Goal: Information Seeking & Learning: Learn about a topic

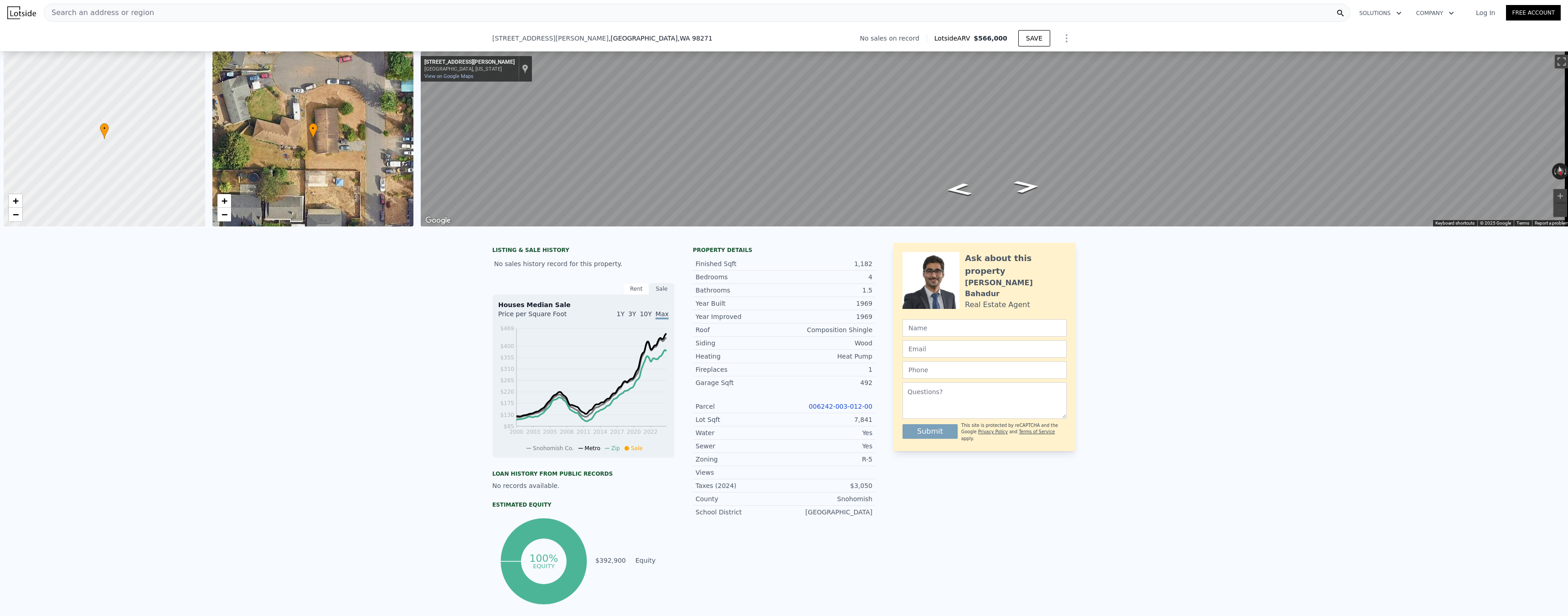
scroll to position [0, 4]
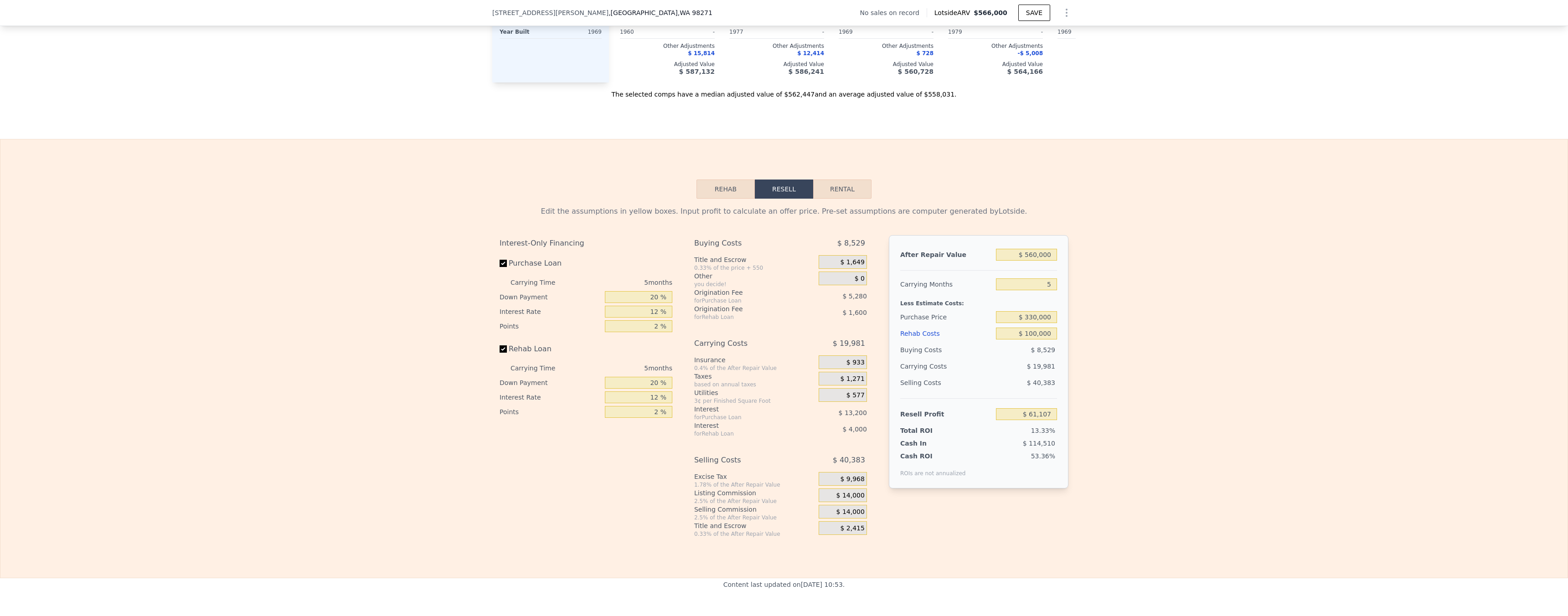
type input "$ 566,000"
type input "$ 0"
type input "$ 30,003"
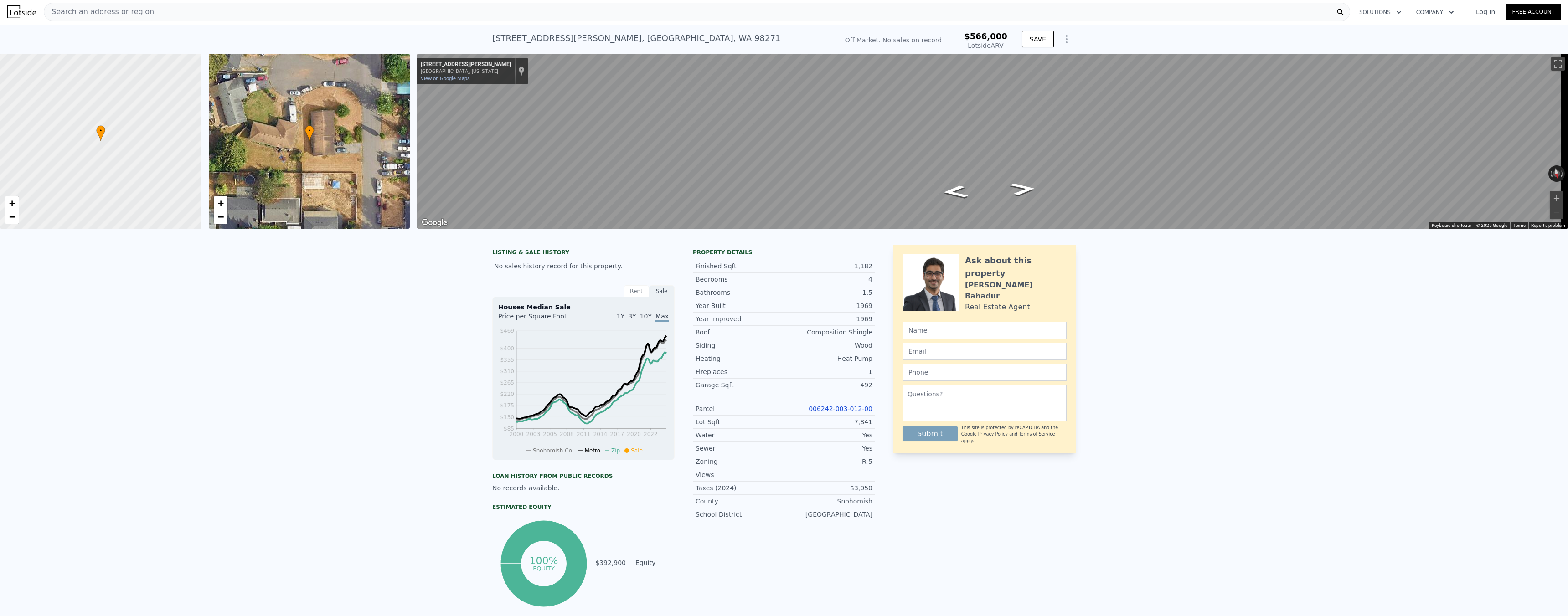
scroll to position [0, 0]
click at [144, 12] on span "Search an address or region" at bounding box center [99, 13] width 110 height 11
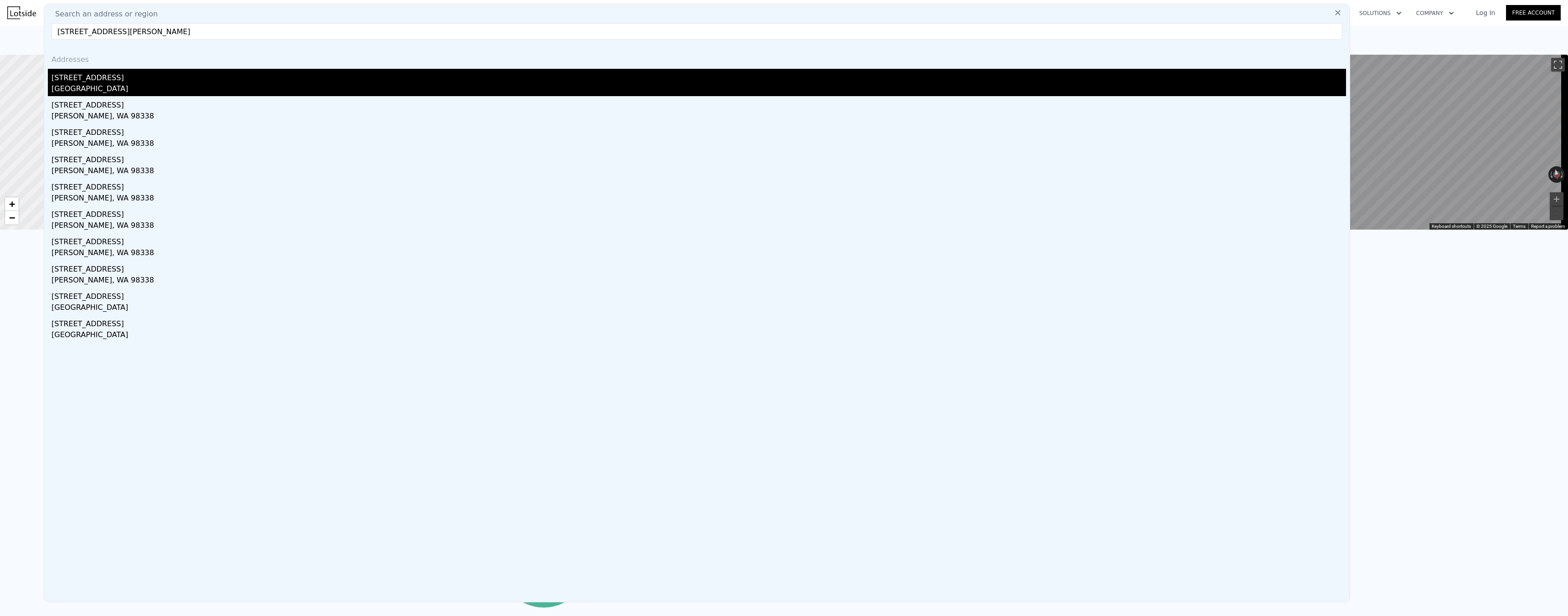
type input "[STREET_ADDRESS][PERSON_NAME]"
click at [96, 81] on div "[STREET_ADDRESS]" at bounding box center [699, 76] width 1295 height 15
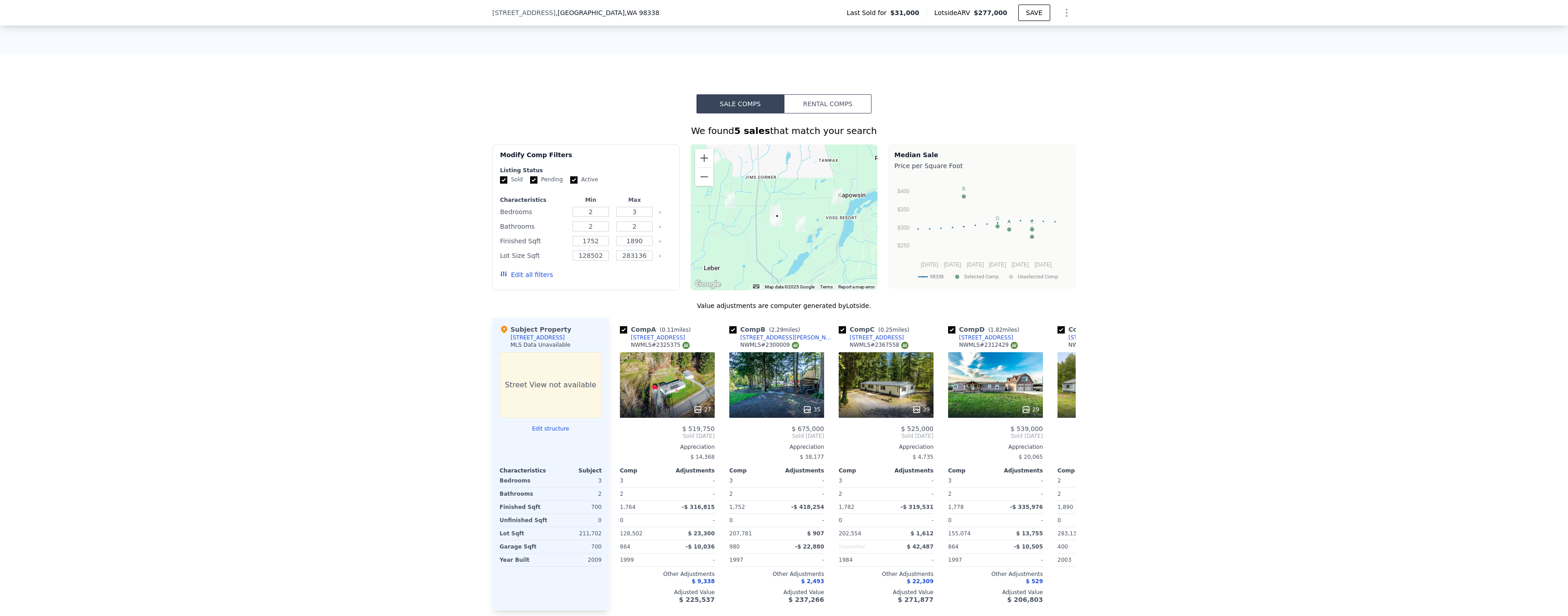
scroll to position [603, 0]
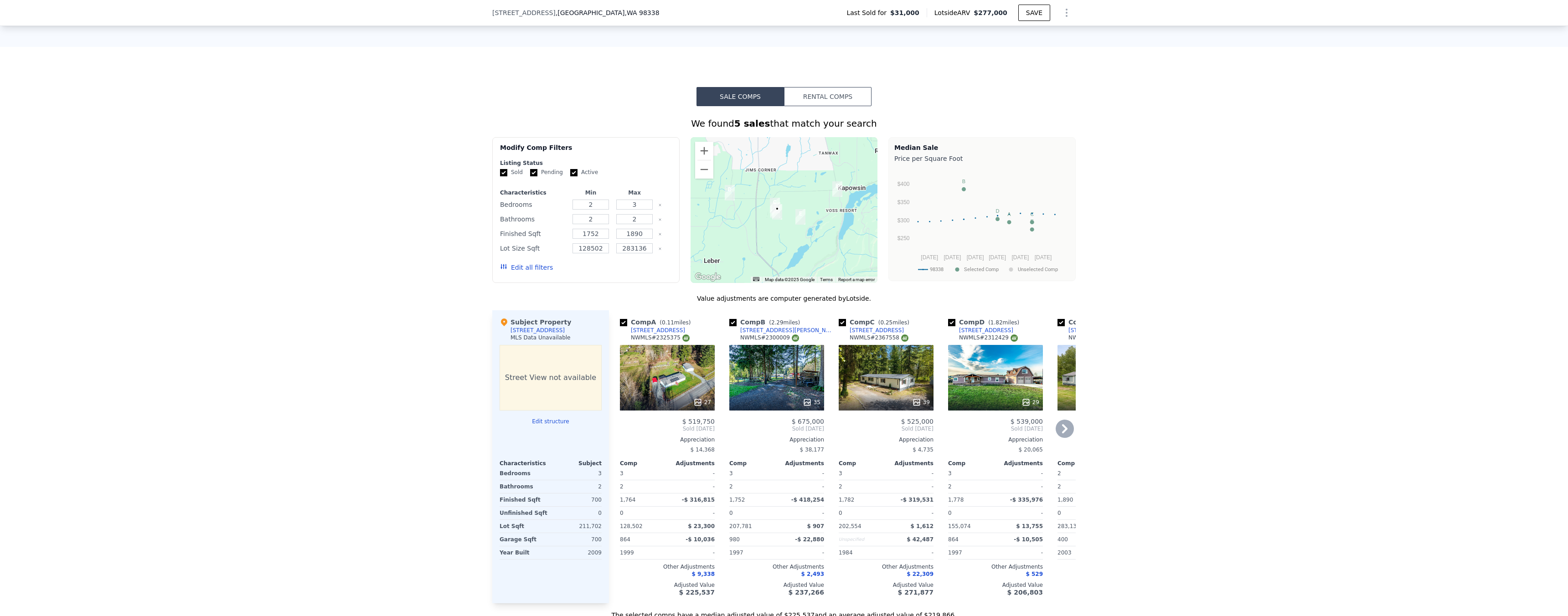
click at [1060, 437] on icon at bounding box center [1065, 429] width 18 height 18
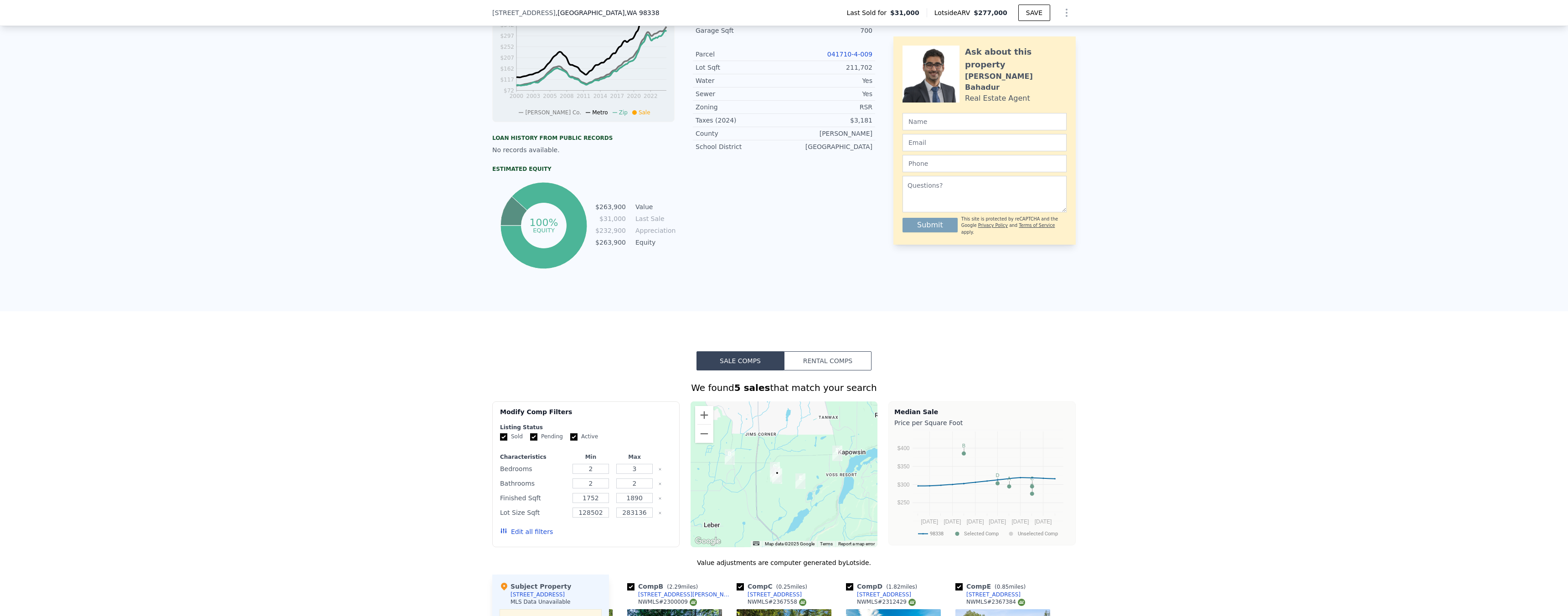
scroll to position [0, 0]
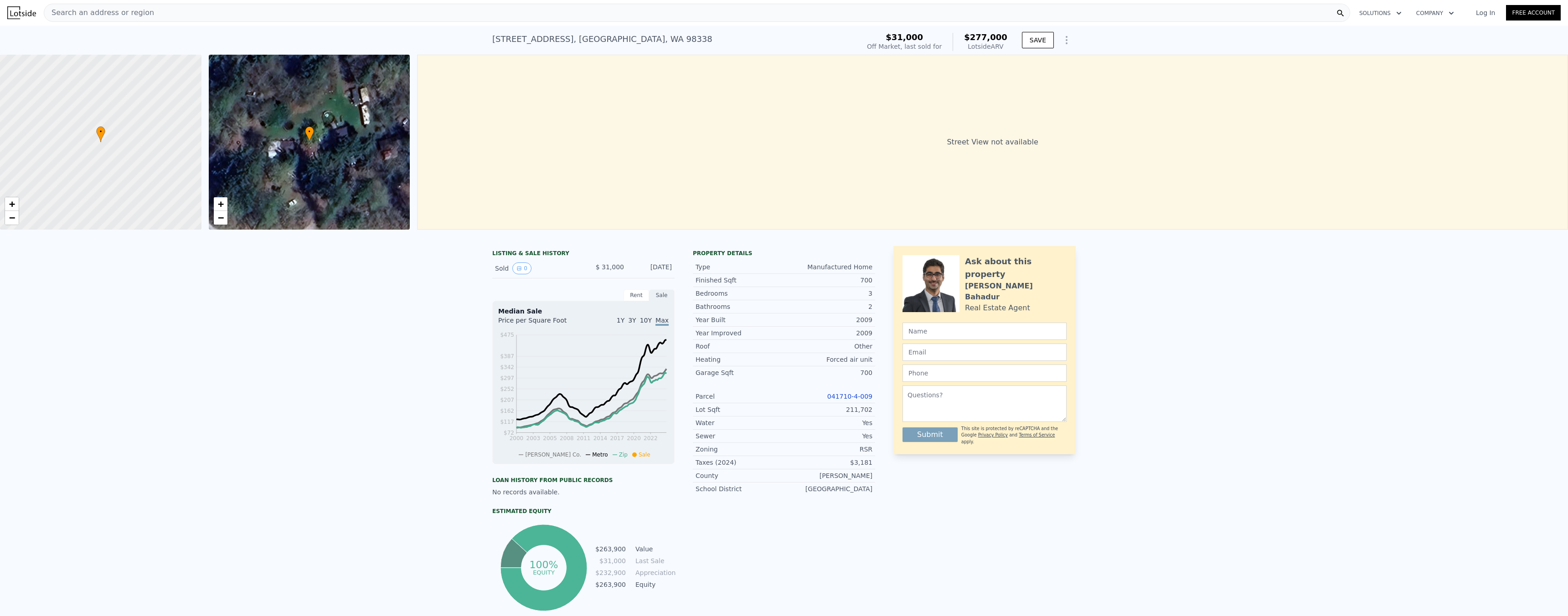
click at [329, 19] on div "Search an address or region" at bounding box center [697, 13] width 1306 height 18
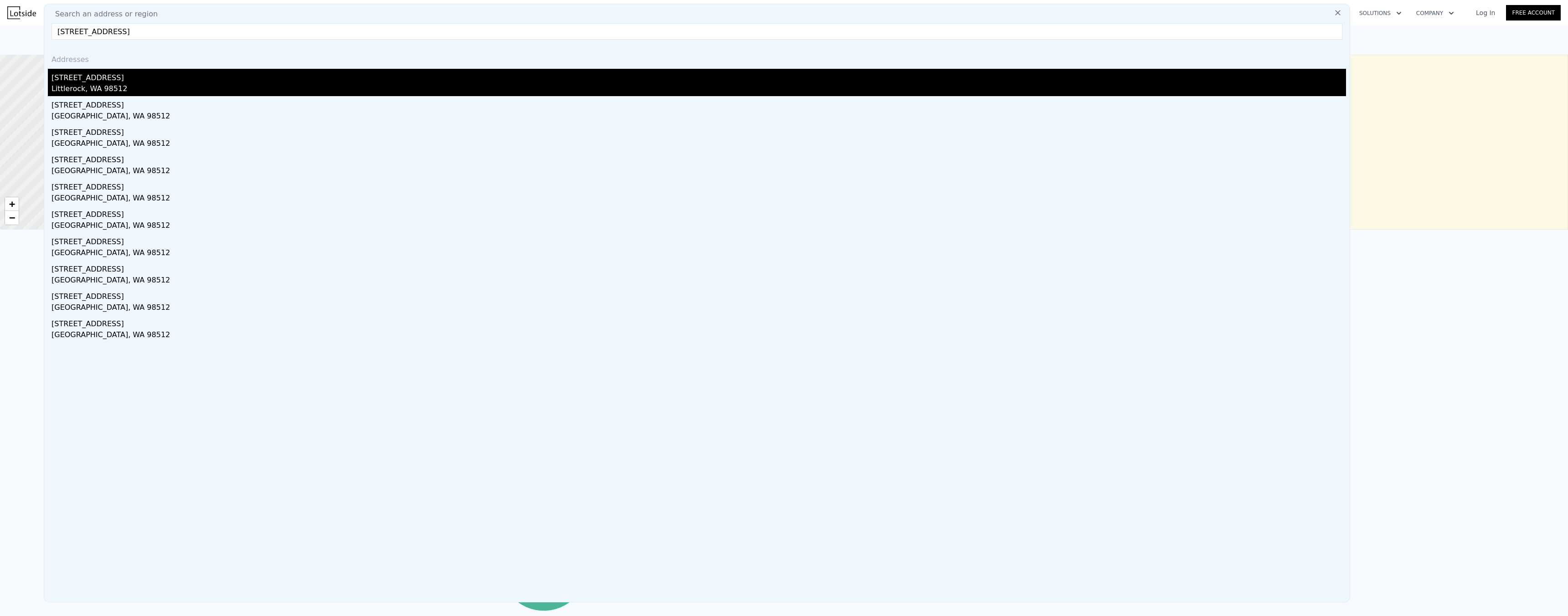
type input "[STREET_ADDRESS]"
click at [94, 87] on div "Littlerock, WA 98512" at bounding box center [699, 89] width 1295 height 13
type input "4"
type input "1.75"
type input "2.5"
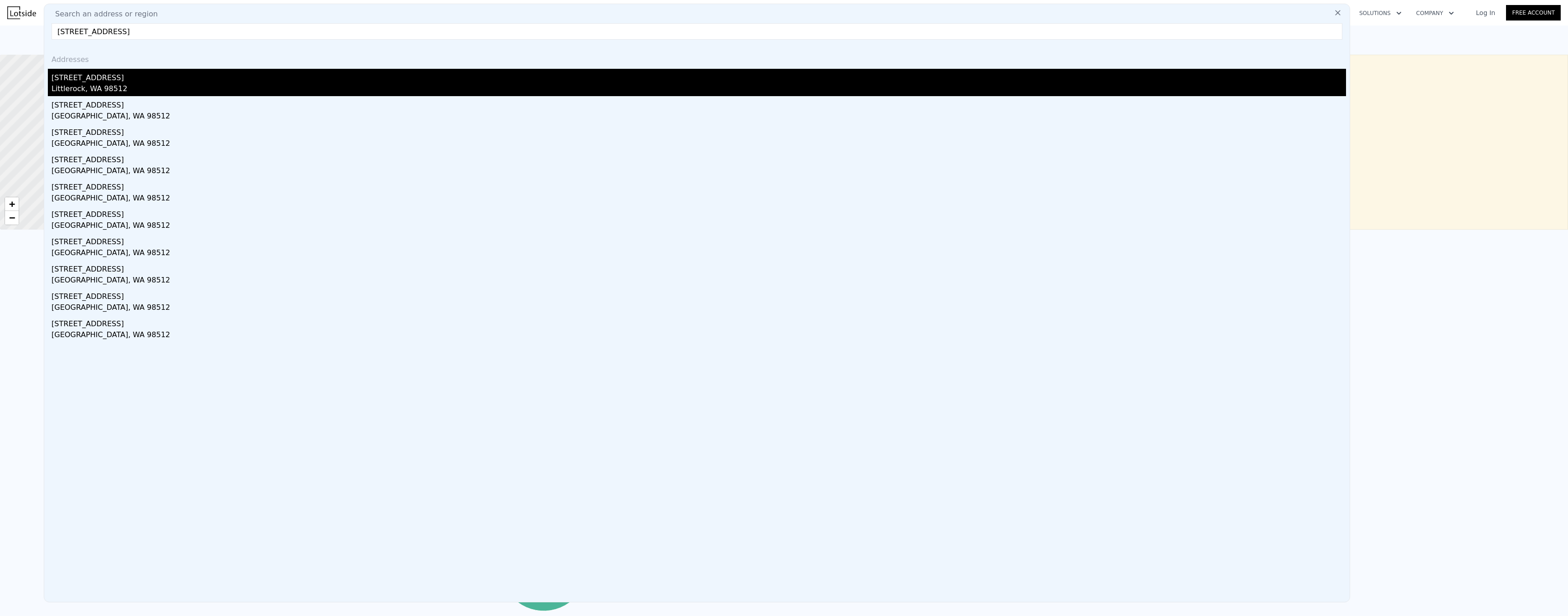
type input "1432"
type input "2400"
type input "69696"
type input "201683"
type input "$ 618,000"
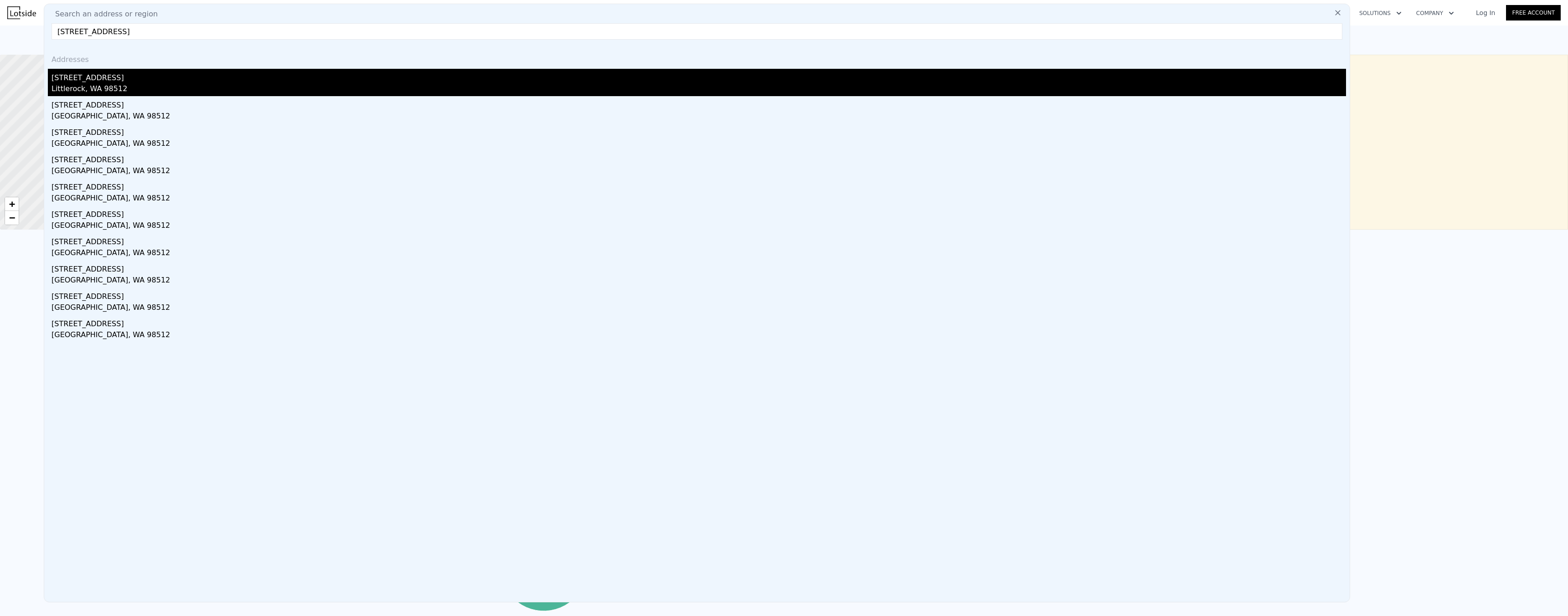
type input "5"
type input "-$ 66,648"
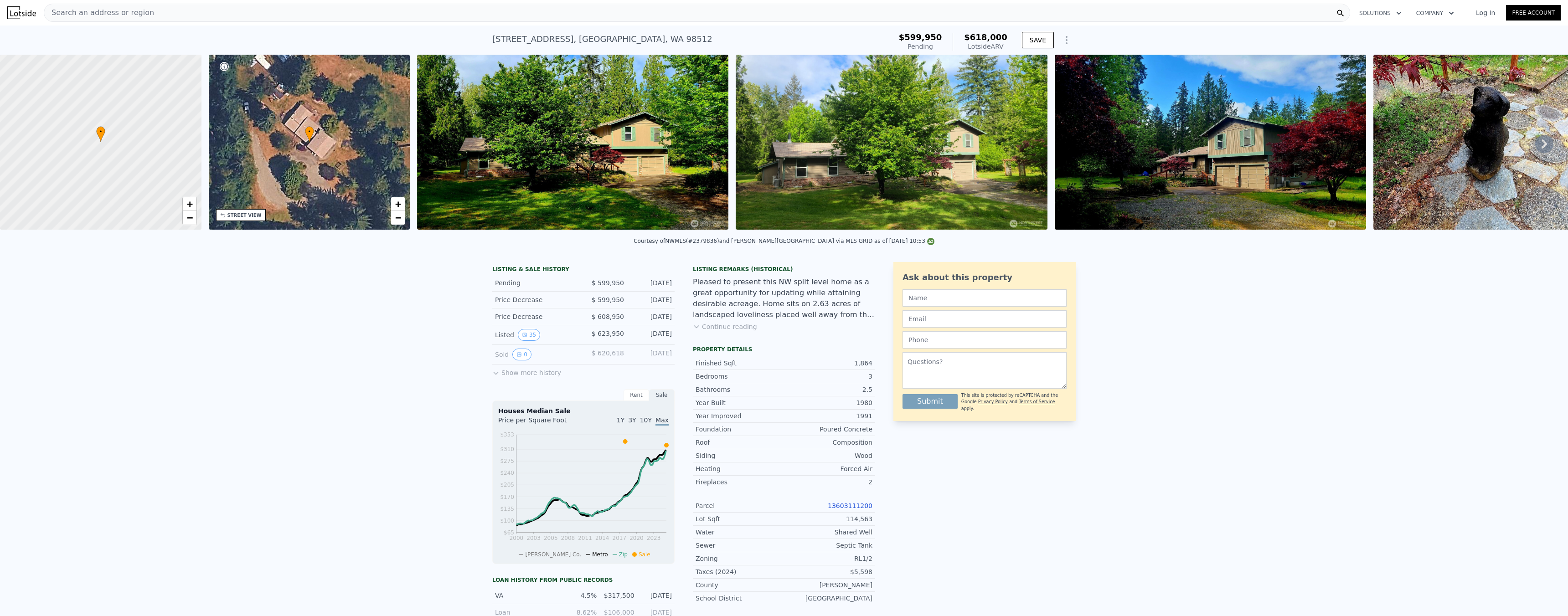
click at [525, 41] on div "[STREET_ADDRESS]" at bounding box center [603, 39] width 220 height 13
copy div "[STREET_ADDRESS] Pending from $599,950 (~ARV $618k )"
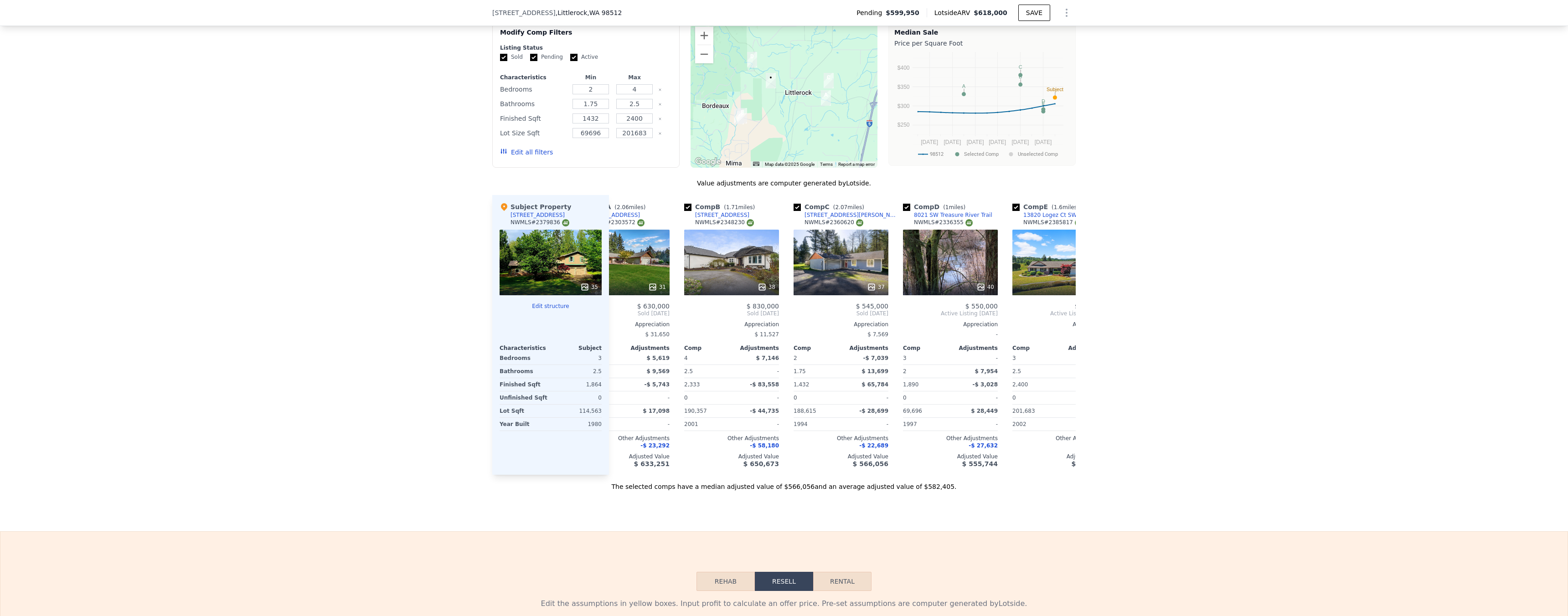
scroll to position [0, 46]
click at [944, 251] on div "40" at bounding box center [950, 262] width 95 height 66
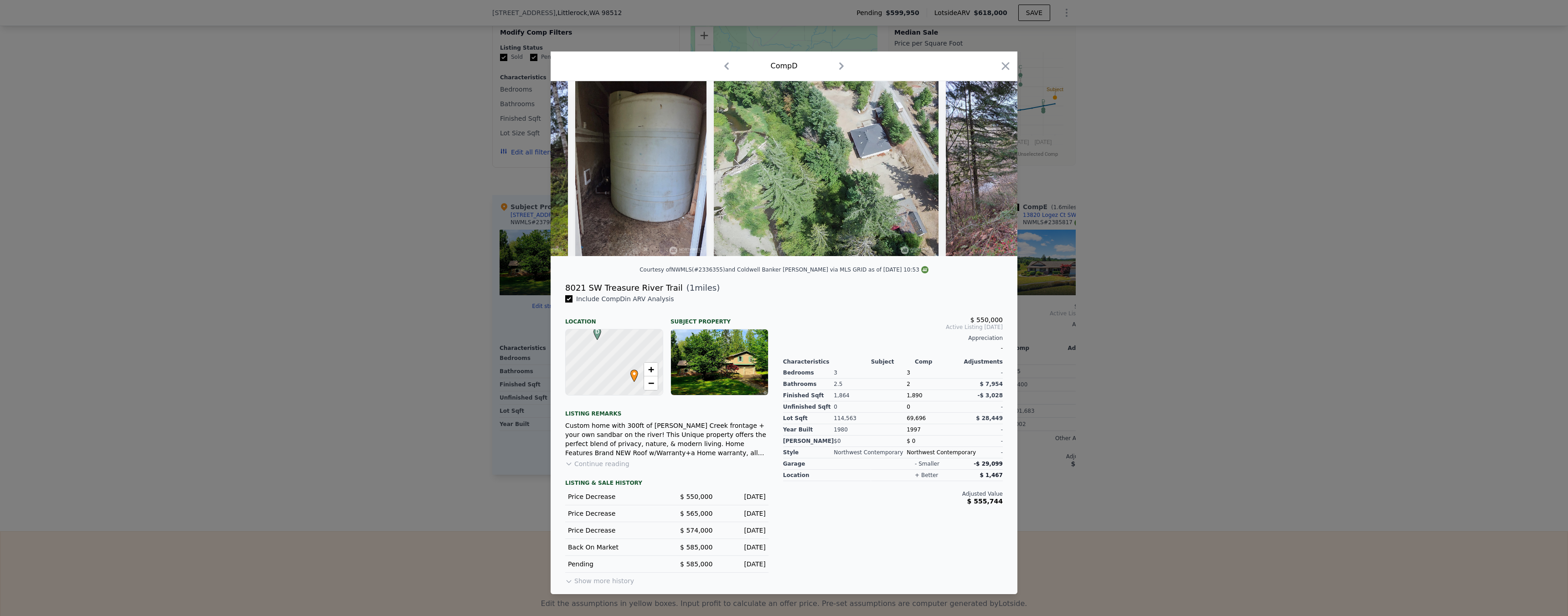
scroll to position [0, 6846]
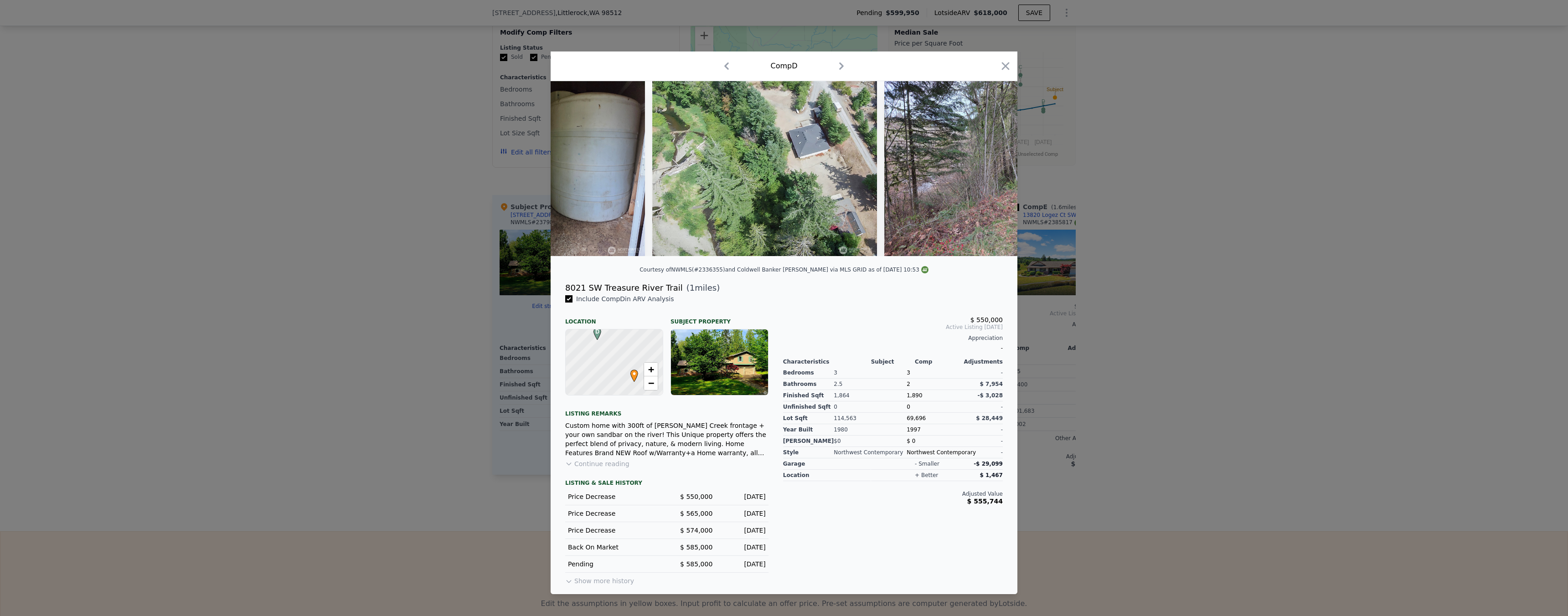
click at [1178, 243] on div at bounding box center [784, 308] width 1568 height 616
